Goal: Task Accomplishment & Management: Use online tool/utility

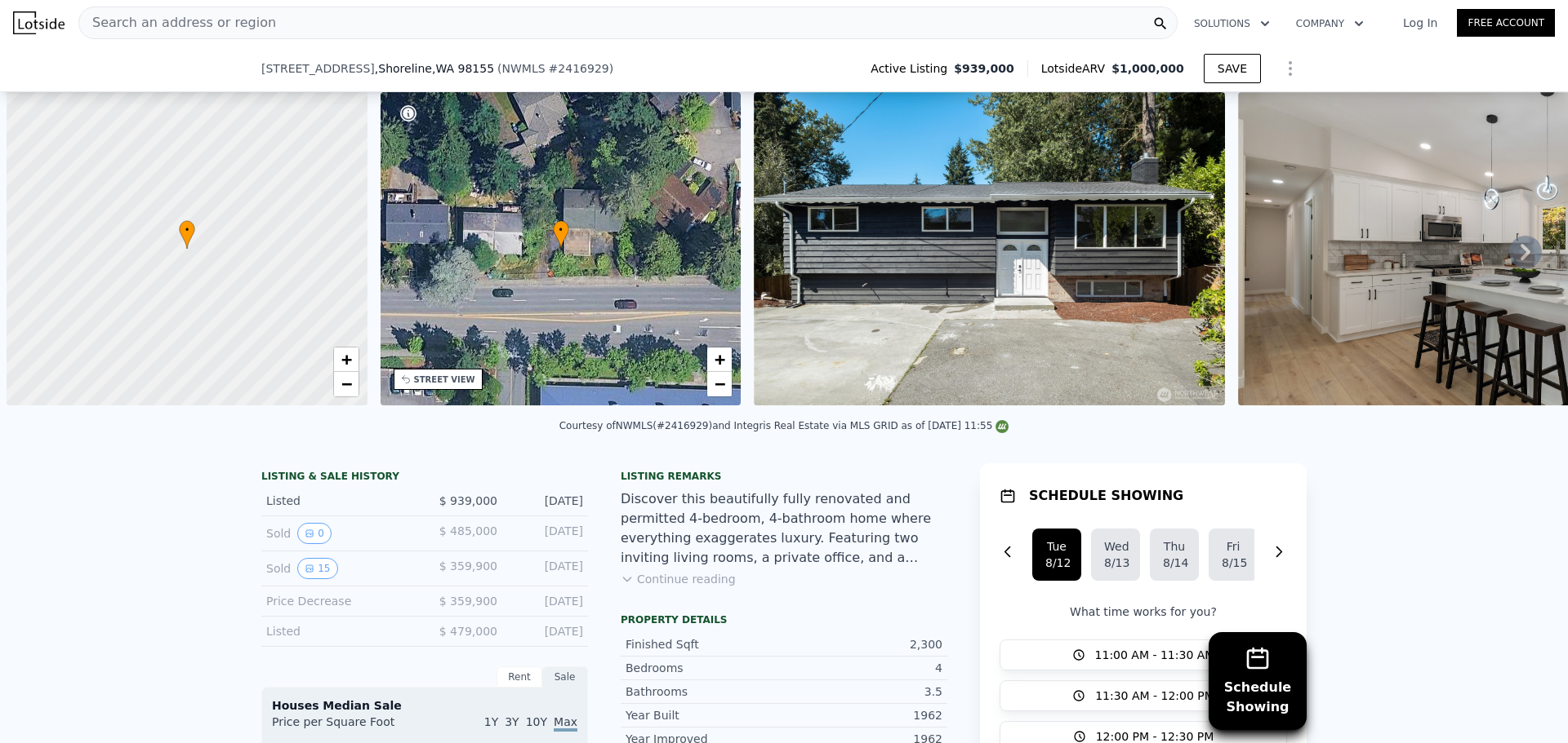
scroll to position [0, 6]
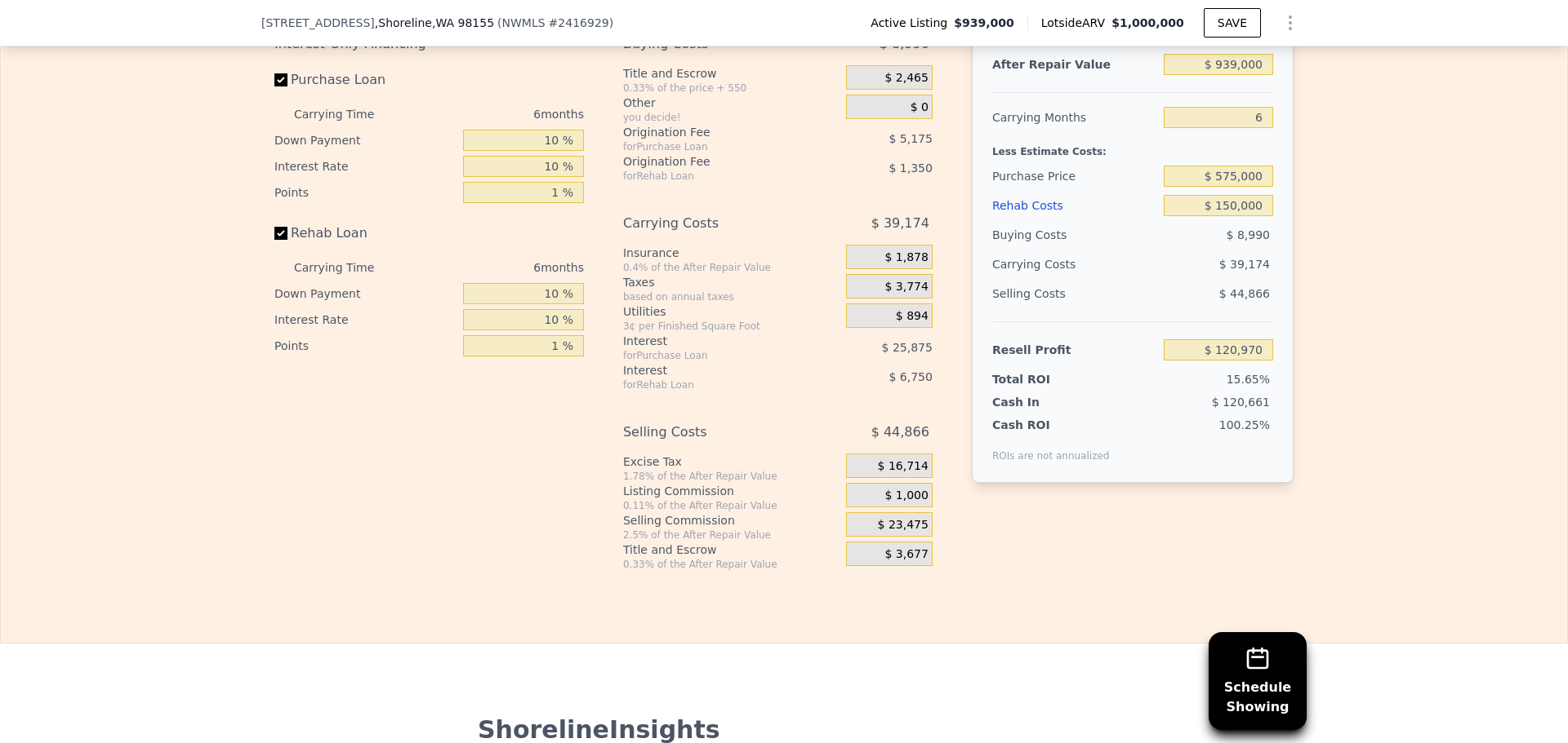
click at [1335, 284] on div "Edit the assumptions in yellow boxes. Input profit to calculate an offer price.…" at bounding box center [784, 268] width 1566 height 607
drag, startPoint x: 1335, startPoint y: 284, endPoint x: 1339, endPoint y: 169, distance: 115.1
click at [1340, 169] on div "Edit the assumptions in yellow boxes. Input profit to calculate an offer price.…" at bounding box center [784, 268] width 1566 height 607
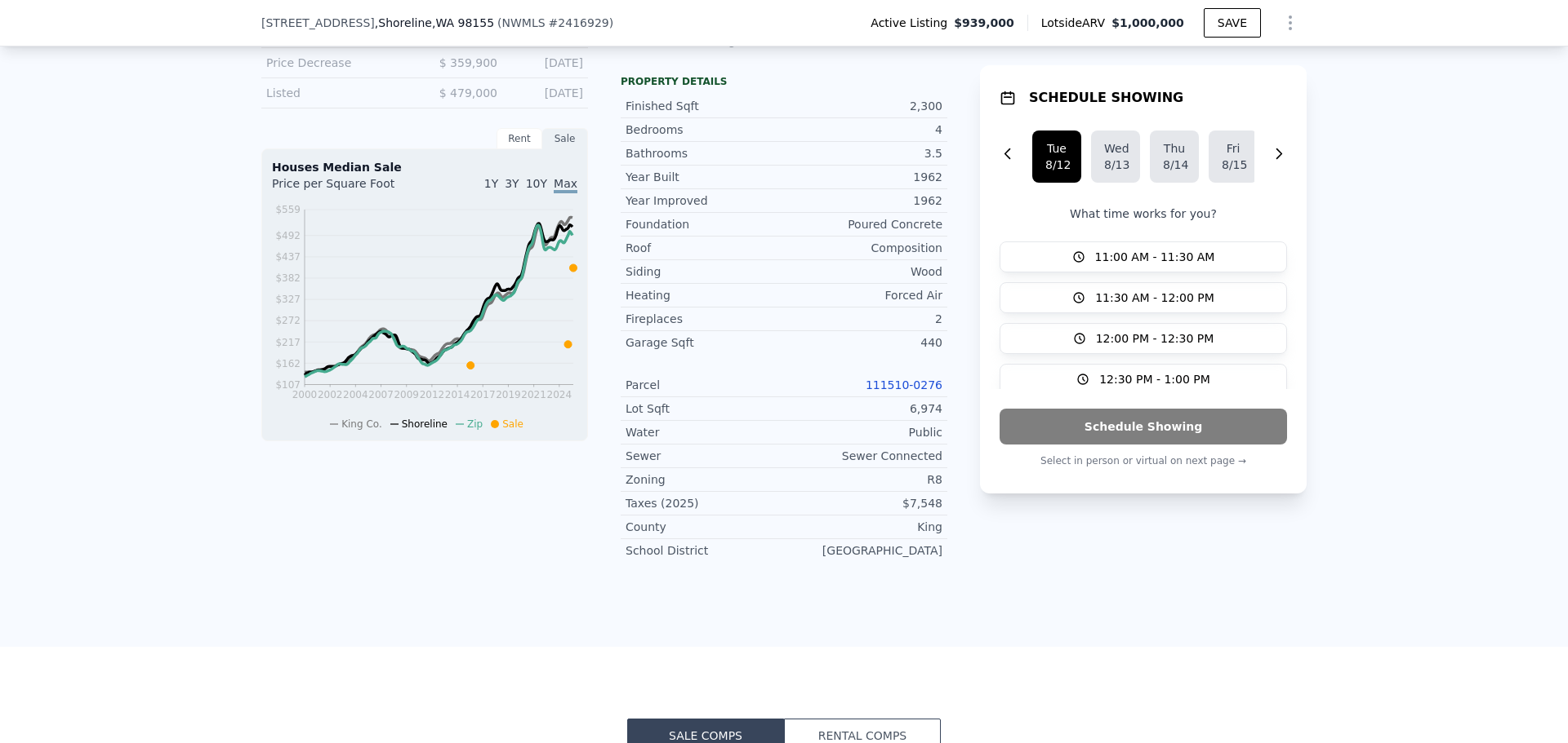
scroll to position [0, 0]
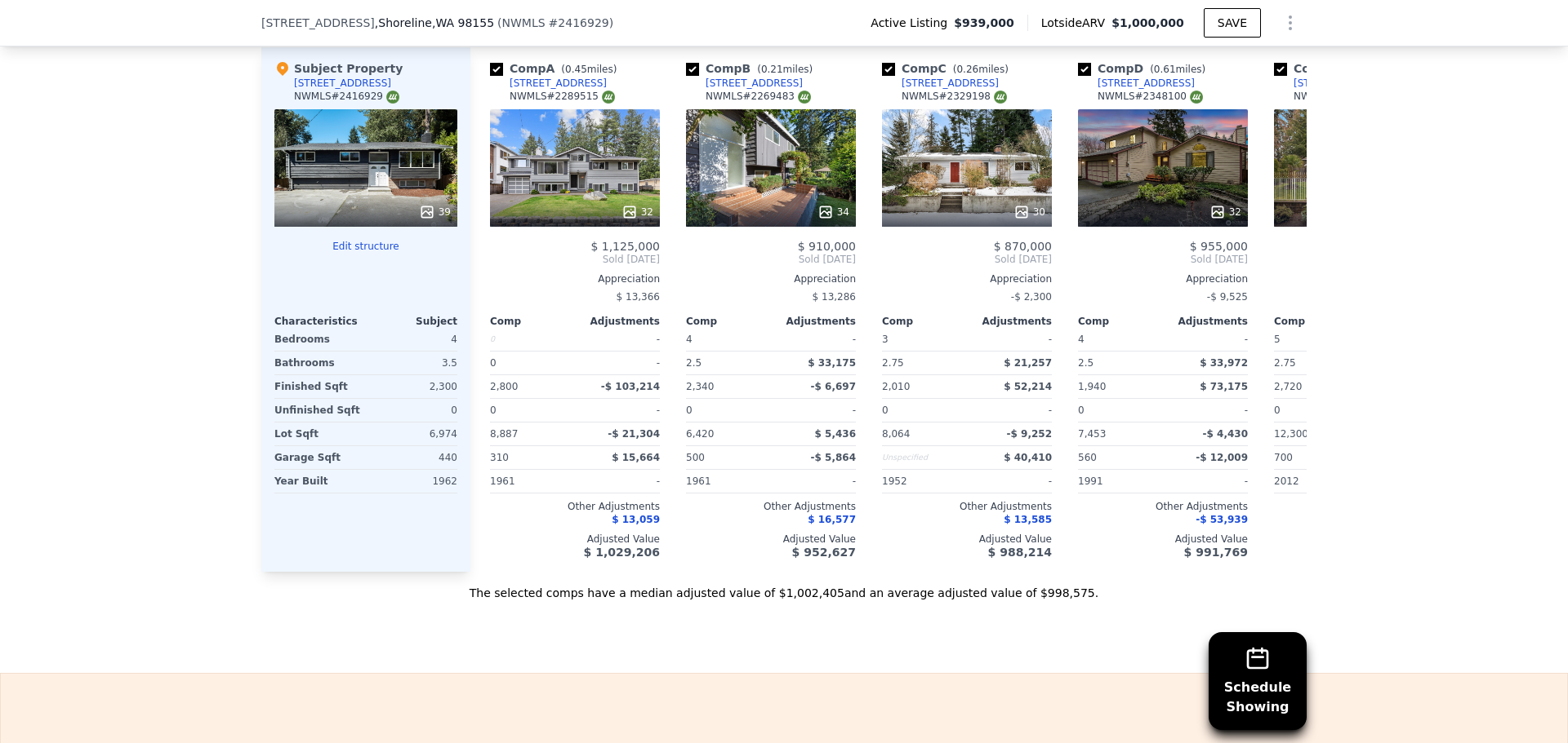
click at [185, 635] on div "Sale Comps Rental Comps Schedule Showing We found 12 sales that match your sear…" at bounding box center [784, 116] width 1568 height 1114
drag, startPoint x: 143, startPoint y: 636, endPoint x: 75, endPoint y: 542, distance: 116.0
click at [75, 542] on div "Schedule Showing We found 12 sales that match your search Listings provided by …" at bounding box center [784, 133] width 1568 height 936
drag, startPoint x: 75, startPoint y: 541, endPoint x: 154, endPoint y: 139, distance: 409.7
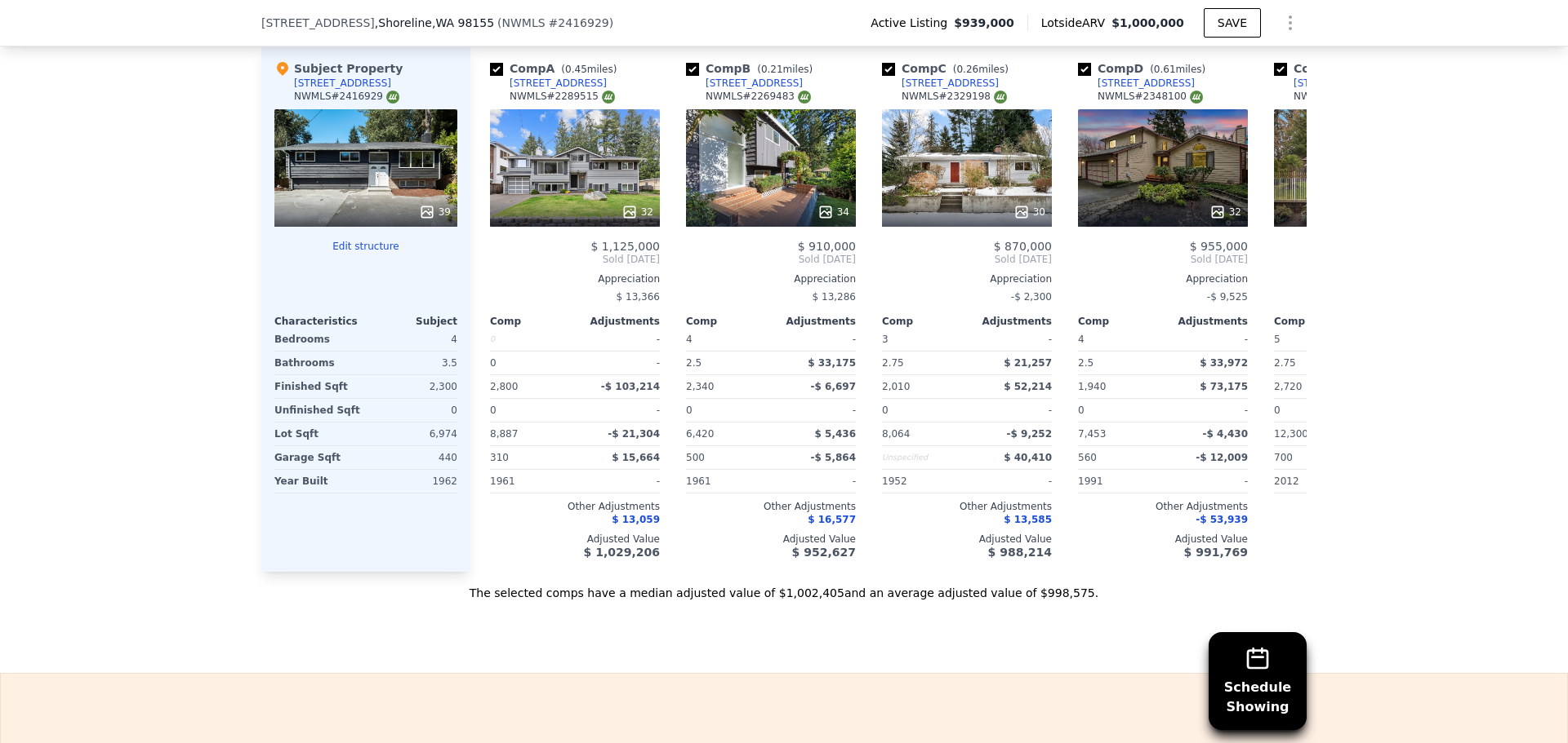
click at [154, 139] on div "Schedule Showing We found 12 sales that match your search Listings provided by …" at bounding box center [784, 133] width 1568 height 936
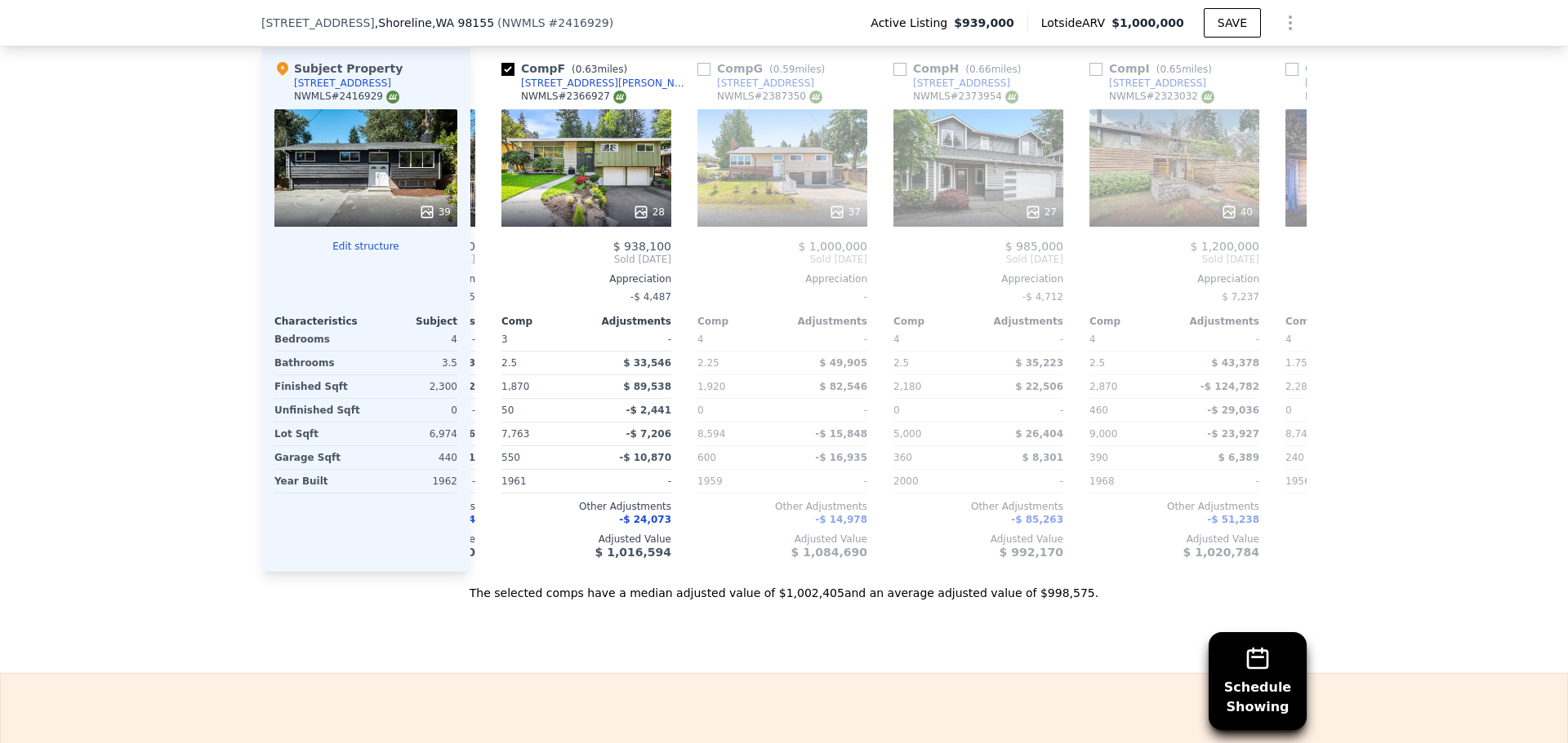
scroll to position [0, 973]
